Goal: Find specific page/section: Find specific page/section

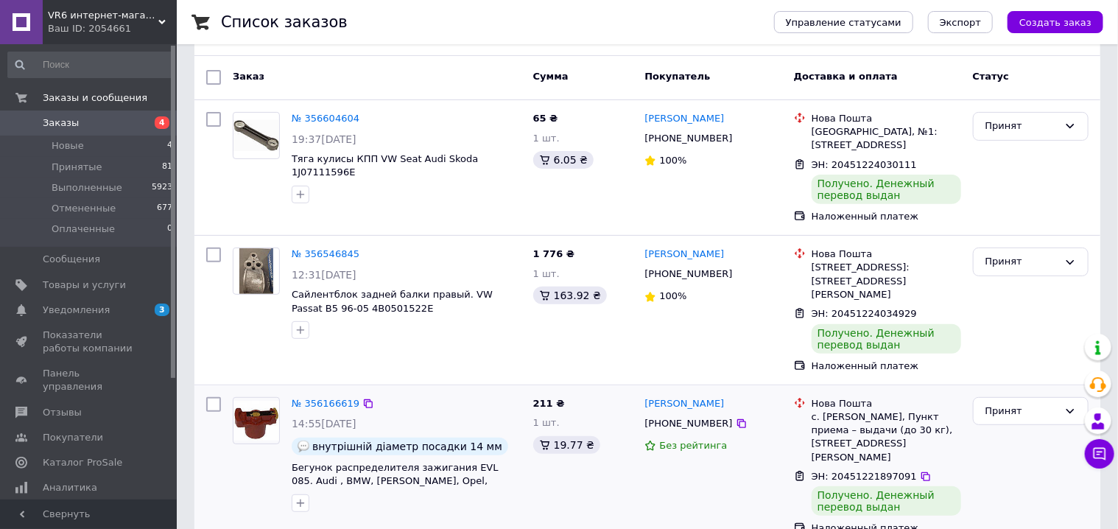
scroll to position [295, 0]
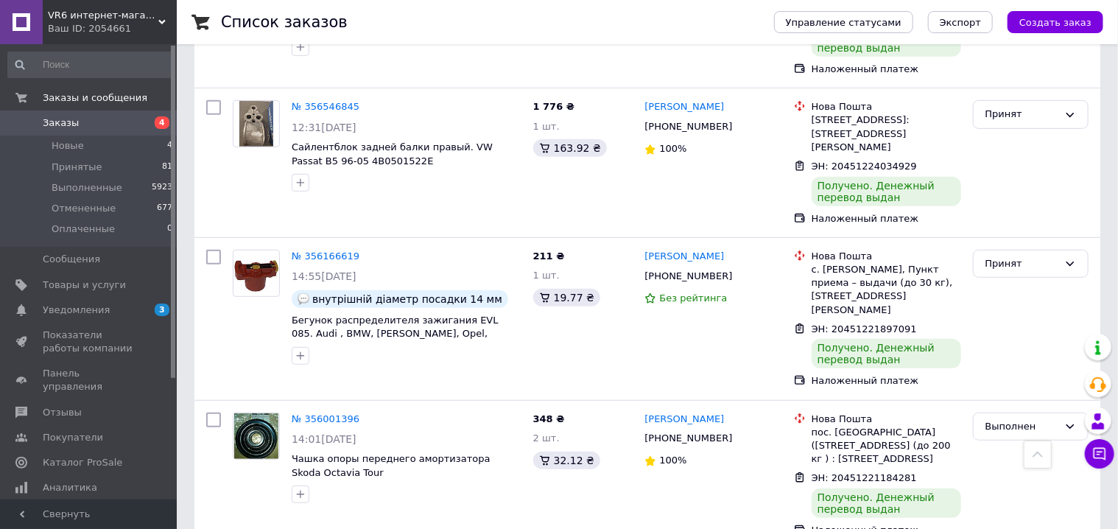
click at [98, 6] on div "VR6 интернет-магазин запчастей на Volkswagen, Skoda, Audi, Kia, Hyundai Ваш ID:…" at bounding box center [110, 22] width 134 height 44
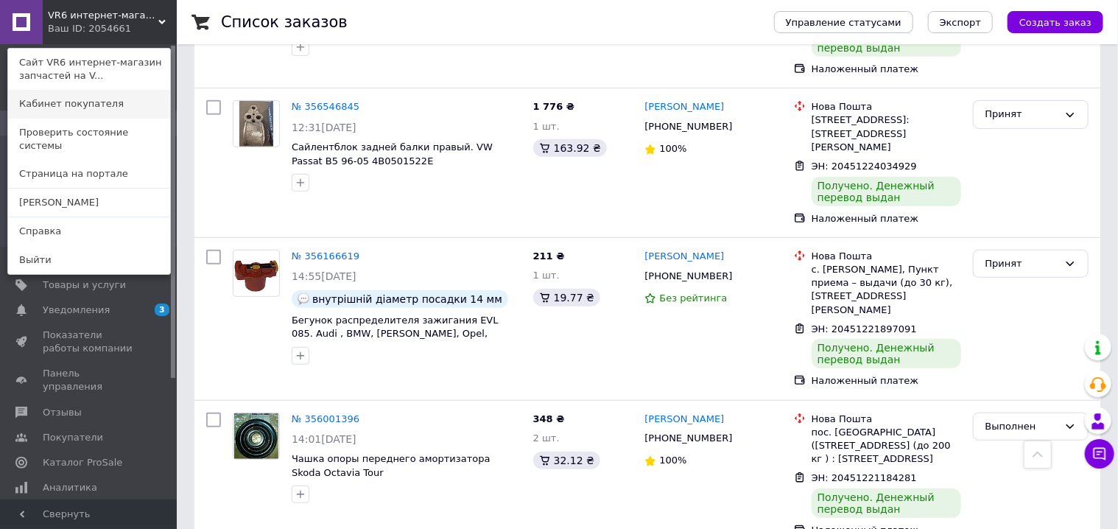
click at [94, 98] on link "Кабинет покупателя" at bounding box center [89, 104] width 162 height 28
